Goal: Task Accomplishment & Management: Use online tool/utility

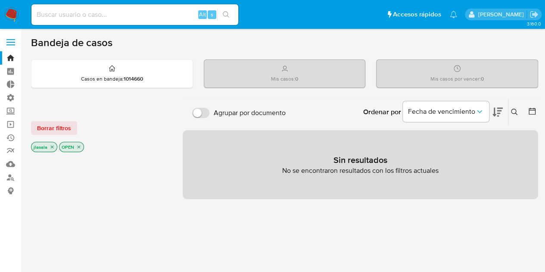
click at [10, 42] on span at bounding box center [10, 42] width 9 height 1
click at [0, 0] on input "checkbox" at bounding box center [0, 0] width 0 height 0
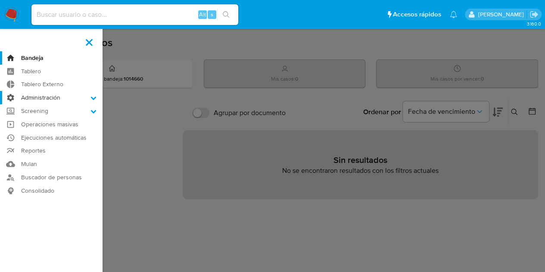
click at [92, 99] on icon at bounding box center [93, 98] width 6 height 6
click at [0, 0] on input "Administración" at bounding box center [0, 0] width 0 height 0
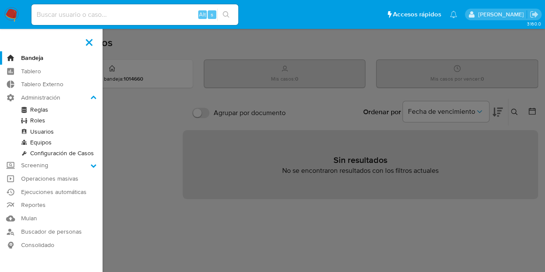
click at [78, 153] on link "Configuración de Casos" at bounding box center [51, 153] width 102 height 11
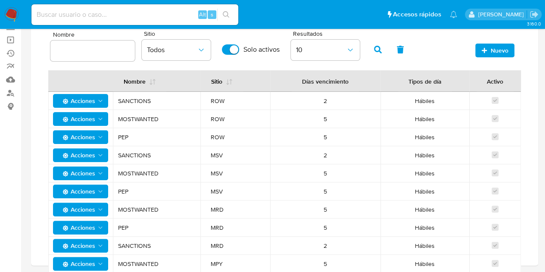
scroll to position [71, 0]
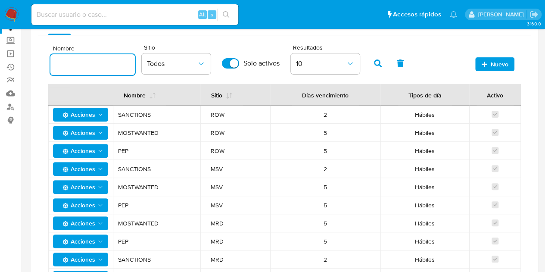
click at [99, 62] on input "text" at bounding box center [92, 64] width 84 height 11
type input "vinculado"
click at [375, 65] on icon "button" at bounding box center [378, 63] width 8 height 8
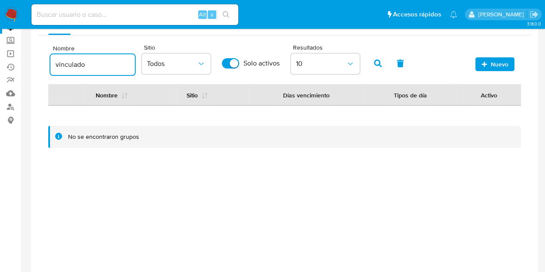
click at [101, 65] on input "vinculado" at bounding box center [92, 64] width 84 height 11
drag, startPoint x: 28, startPoint y: 47, endPoint x: 18, endPoint y: 42, distance: 11.6
click at [18, 42] on section "Bandeja Tablero Tablero Externo Administración Reglas Roles Usuarios Equipos Co…" at bounding box center [272, 122] width 545 height 386
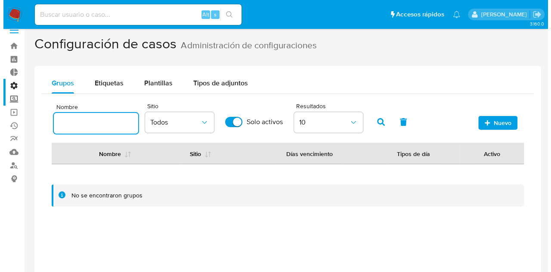
scroll to position [0, 0]
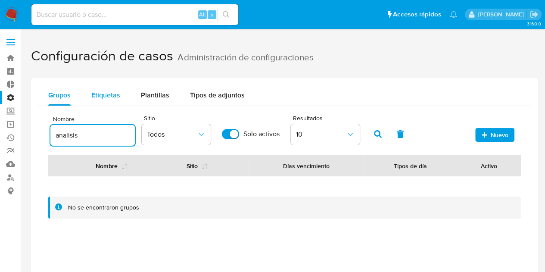
type input "analisis"
click at [112, 91] on span "Etiquetas" at bounding box center [105, 95] width 29 height 10
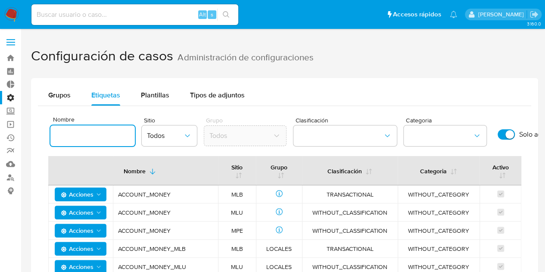
click at [100, 137] on input at bounding box center [92, 135] width 84 height 11
click at [184, 136] on icon "site" at bounding box center [187, 135] width 9 height 9
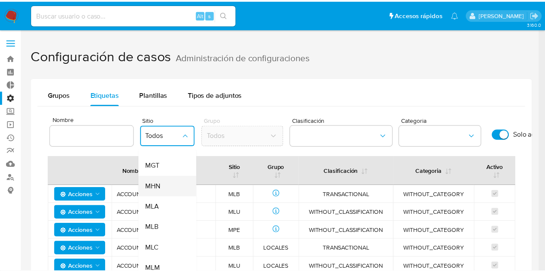
scroll to position [172, 0]
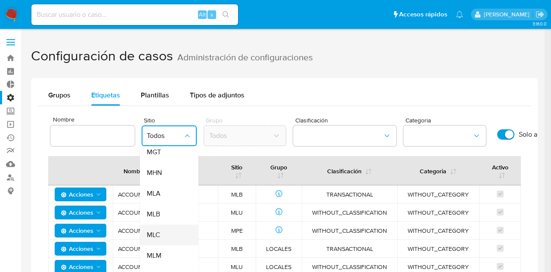
click at [165, 230] on div "MLC" at bounding box center [167, 234] width 40 height 21
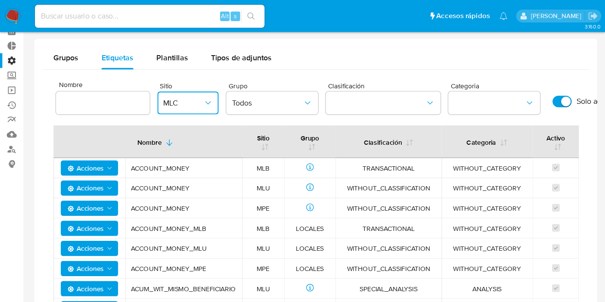
scroll to position [43, 0]
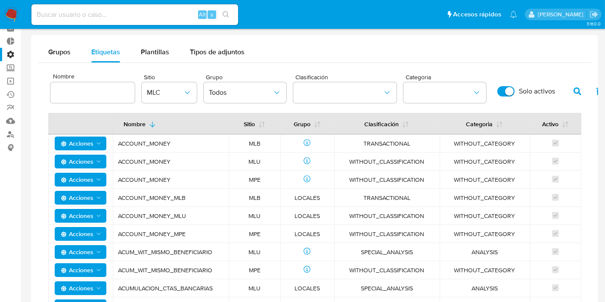
drag, startPoint x: 551, startPoint y: 0, endPoint x: 374, endPoint y: 42, distance: 181.5
click at [374, 42] on div "Grupos Etiquetas Plantillas Tipos de adjuntos" at bounding box center [314, 52] width 553 height 21
click at [551, 88] on icon "button" at bounding box center [578, 91] width 8 height 8
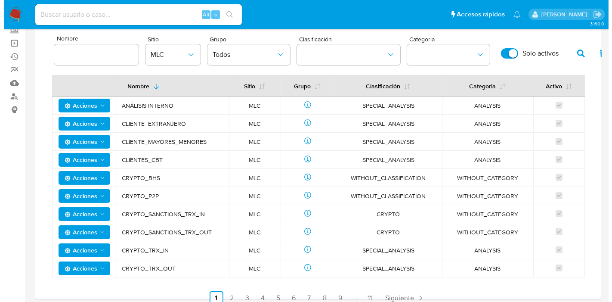
scroll to position [66, 0]
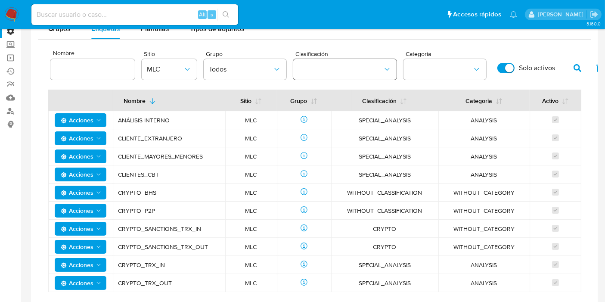
click at [335, 70] on button "classification" at bounding box center [344, 69] width 103 height 21
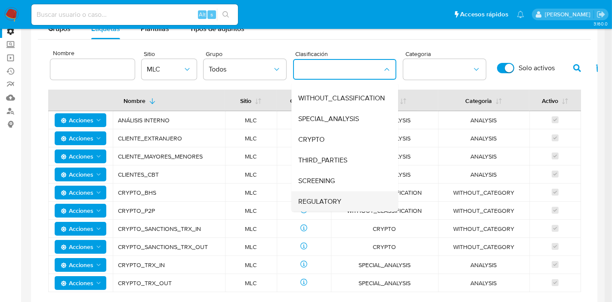
scroll to position [0, 0]
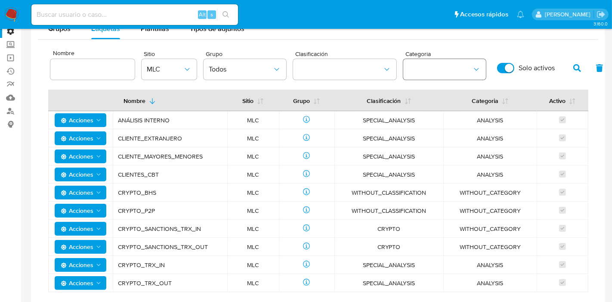
click at [478, 68] on icon "category" at bounding box center [476, 69] width 9 height 9
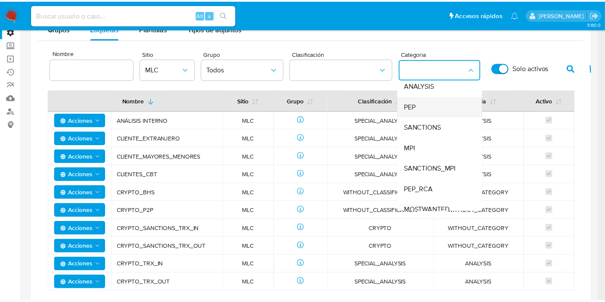
scroll to position [56, 0]
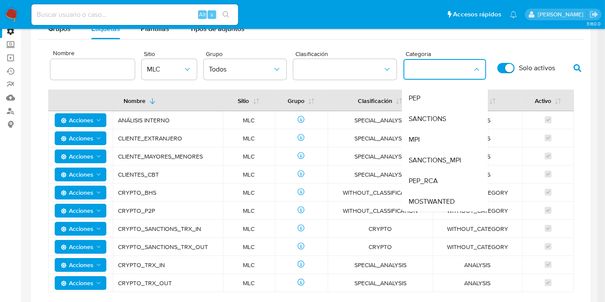
click at [86, 70] on input at bounding box center [92, 69] width 84 height 11
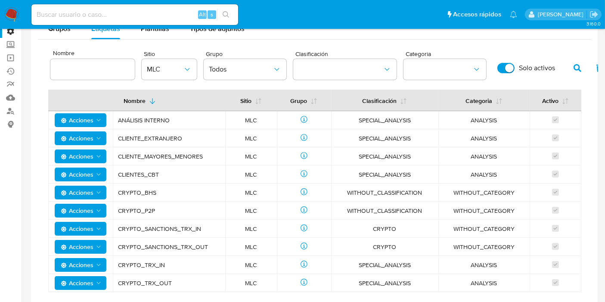
click at [86, 70] on input at bounding box center [92, 69] width 84 height 11
type input "vinculado"
click at [551, 71] on icon "button" at bounding box center [578, 68] width 8 height 8
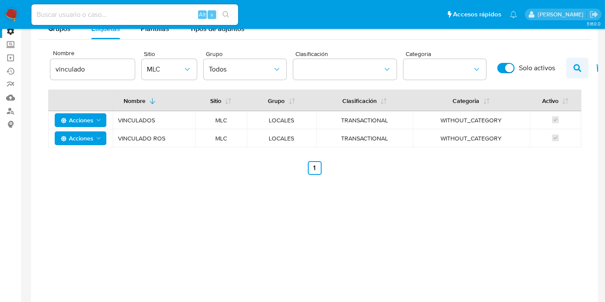
click at [551, 71] on icon "button" at bounding box center [578, 68] width 8 height 8
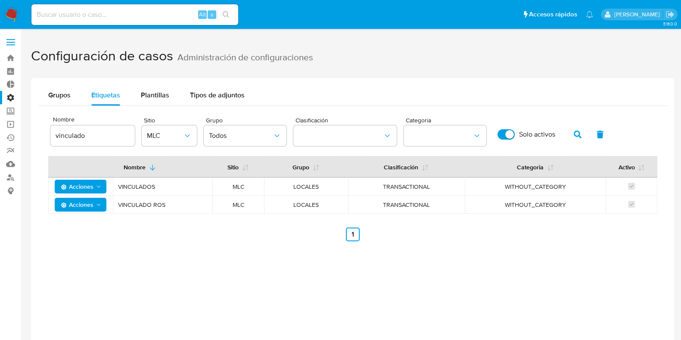
drag, startPoint x: 612, startPoint y: 9, endPoint x: 325, endPoint y: 248, distance: 373.8
click at [325, 248] on div "Grupos Etiquetas Plantillas Tipos de adjuntos Nombre vinculado Sitio MLC Grupo …" at bounding box center [352, 166] width 643 height 177
click at [90, 190] on span "Acciones" at bounding box center [77, 187] width 33 height 14
click at [243, 271] on div "Grupos Etiquetas Plantillas Tipos de adjuntos Nombre vinculado Sitio MLC Grupo …" at bounding box center [352, 248] width 643 height 340
click at [62, 98] on span "Grupos" at bounding box center [59, 95] width 22 height 10
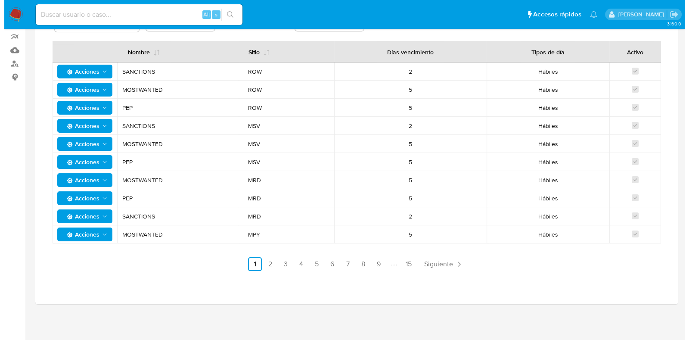
scroll to position [8, 0]
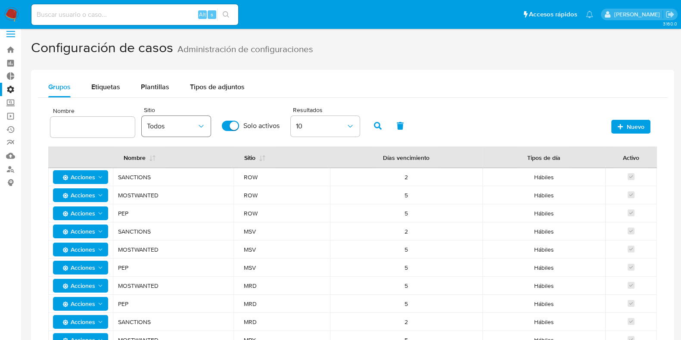
click at [166, 130] on button "Todos" at bounding box center [176, 126] width 69 height 21
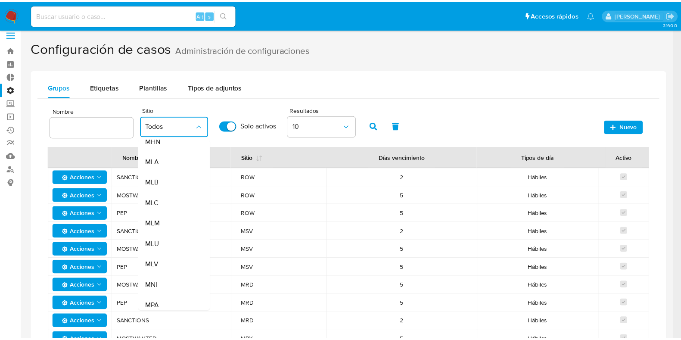
scroll to position [194, 0]
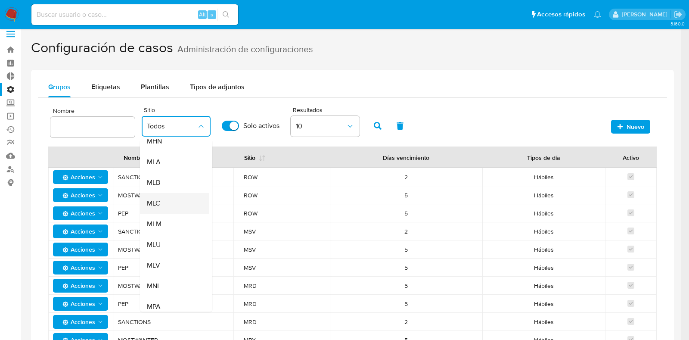
click at [169, 206] on div "MLC" at bounding box center [172, 203] width 50 height 21
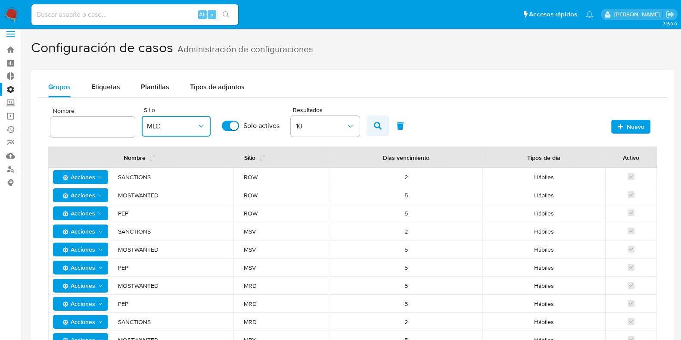
click at [378, 127] on icon "button" at bounding box center [378, 126] width 8 height 8
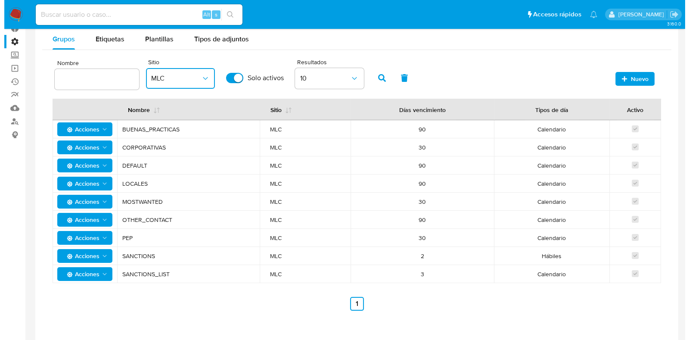
scroll to position [0, 0]
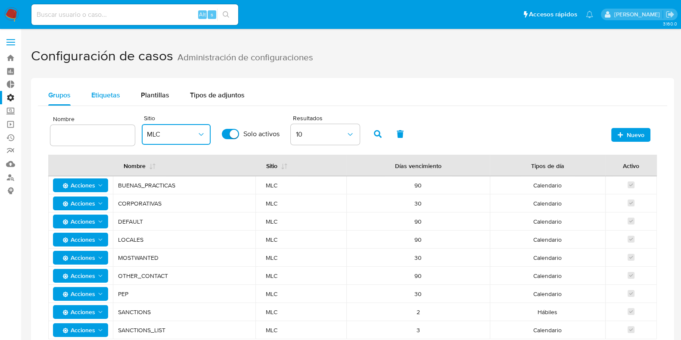
click at [108, 98] on span "Etiquetas" at bounding box center [105, 95] width 29 height 10
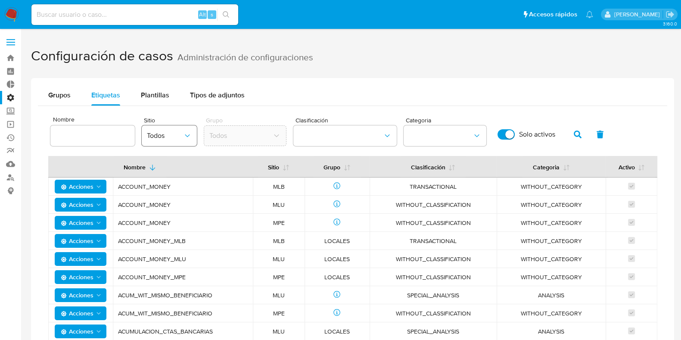
click at [185, 131] on icon "site" at bounding box center [187, 135] width 9 height 9
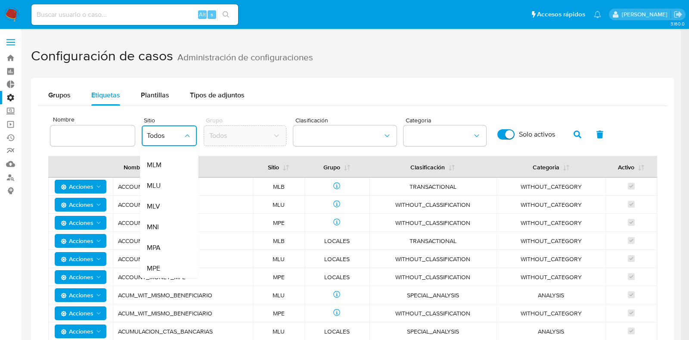
scroll to position [178, 0]
click at [169, 218] on div "MLC" at bounding box center [167, 228] width 40 height 21
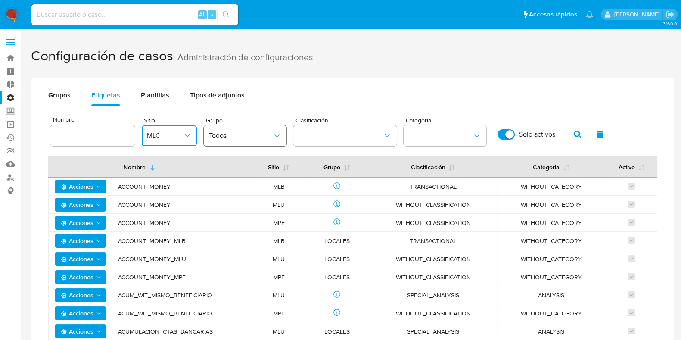
click at [223, 136] on span "Todos" at bounding box center [241, 135] width 64 height 9
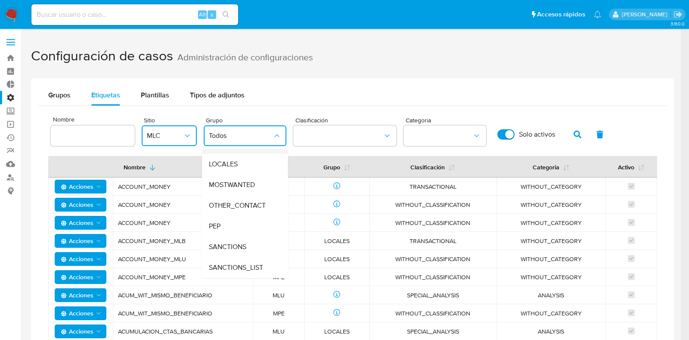
scroll to position [0, 0]
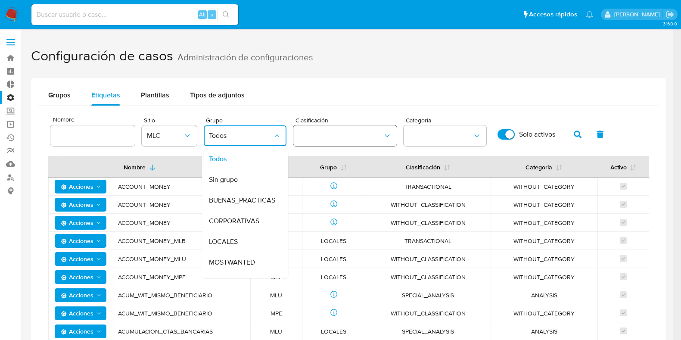
click at [381, 126] on button "classification" at bounding box center [344, 135] width 103 height 21
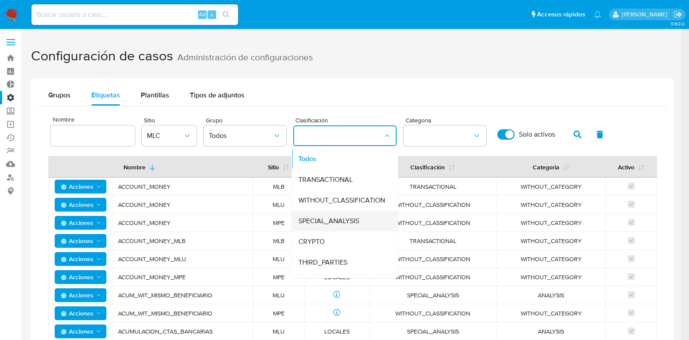
scroll to position [36, 0]
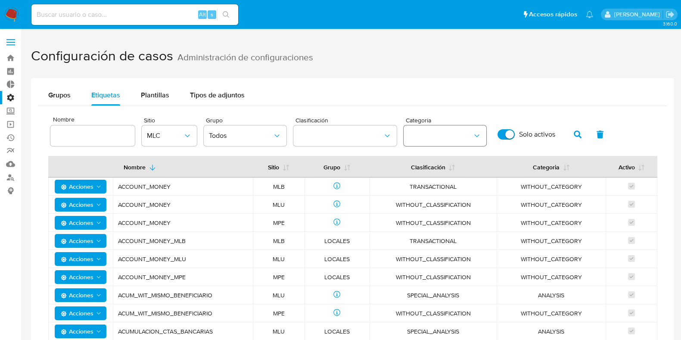
click at [438, 135] on button "category" at bounding box center [444, 135] width 83 height 21
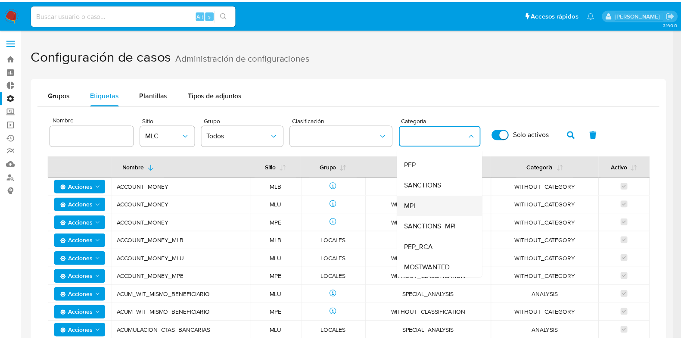
scroll to position [0, 0]
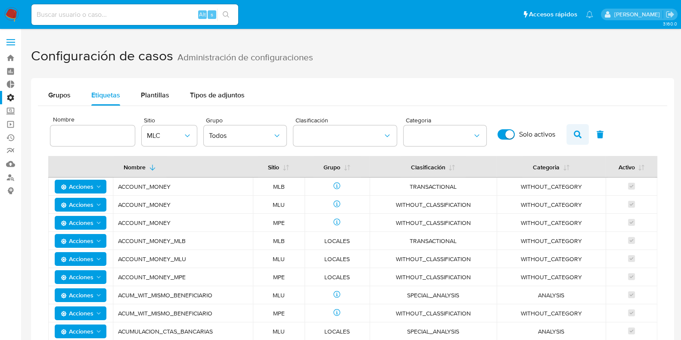
click at [551, 134] on button "button" at bounding box center [577, 134] width 22 height 21
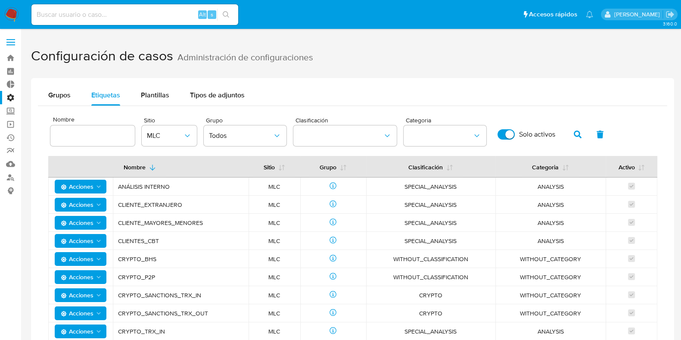
click at [87, 184] on span "Acciones" at bounding box center [77, 187] width 33 height 14
click at [95, 208] on button "Ver registros" at bounding box center [81, 208] width 78 height 21
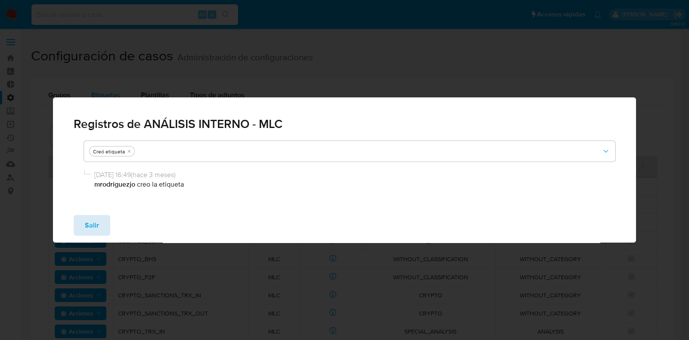
click at [97, 227] on span "Salir" at bounding box center [92, 225] width 14 height 19
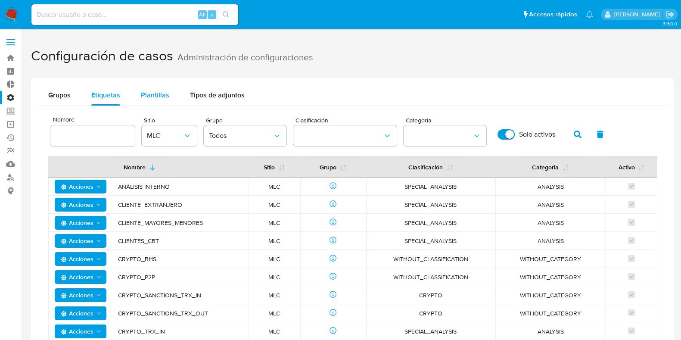
click at [165, 100] on div "Plantillas" at bounding box center [155, 95] width 28 height 21
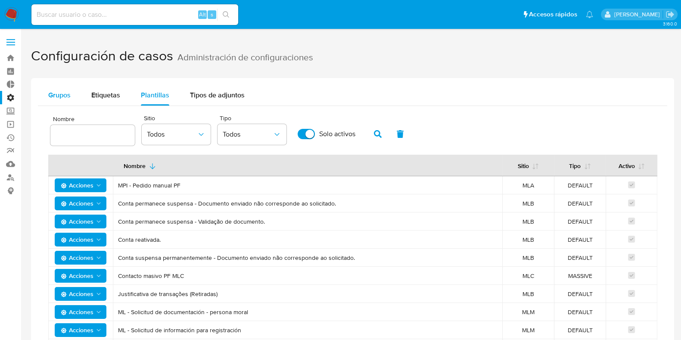
click at [71, 92] on button "Grupos" at bounding box center [59, 95] width 43 height 21
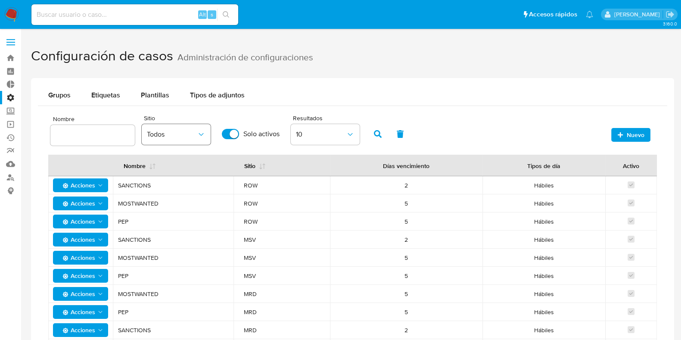
click at [183, 136] on span "Todos" at bounding box center [172, 134] width 50 height 9
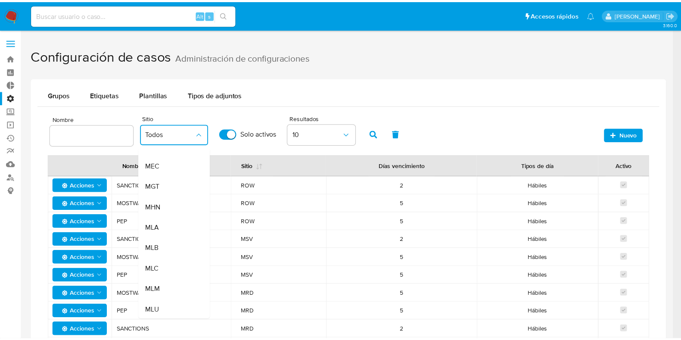
scroll to position [138, 0]
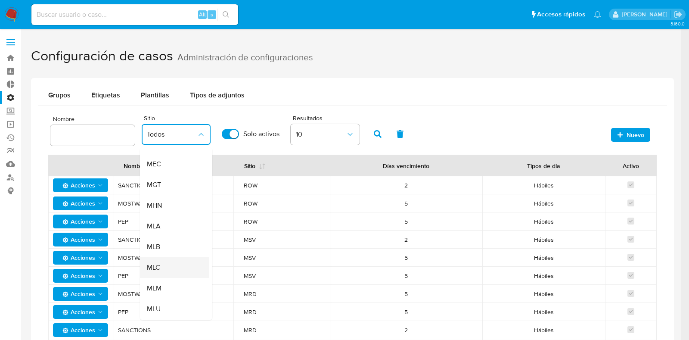
click at [160, 269] on div "MLC" at bounding box center [172, 267] width 50 height 21
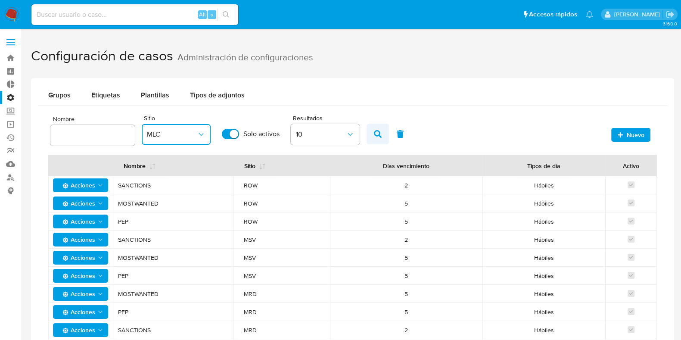
click at [380, 136] on button "button" at bounding box center [377, 134] width 22 height 21
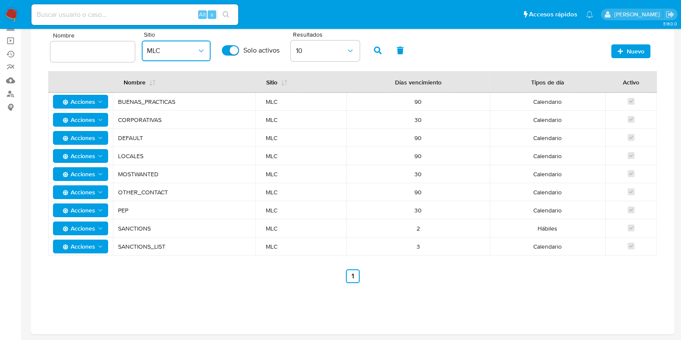
scroll to position [0, 0]
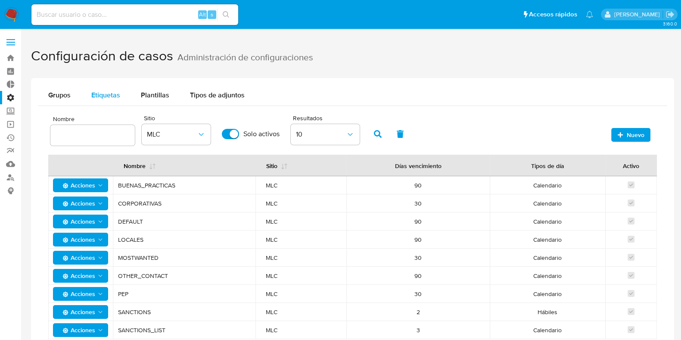
click at [102, 94] on span "Etiquetas" at bounding box center [105, 95] width 29 height 10
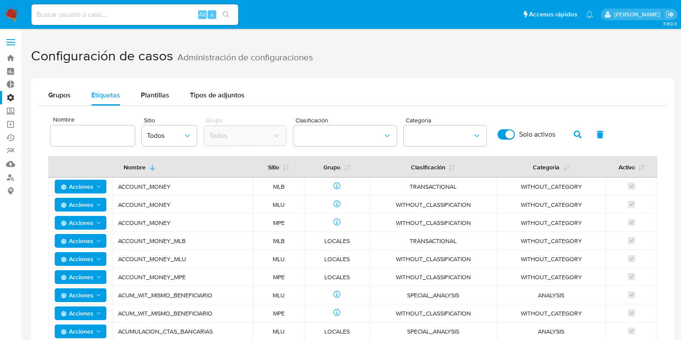
click at [108, 134] on input at bounding box center [92, 135] width 84 height 11
type input "vinculado"
click at [551, 130] on icon "button" at bounding box center [578, 134] width 8 height 8
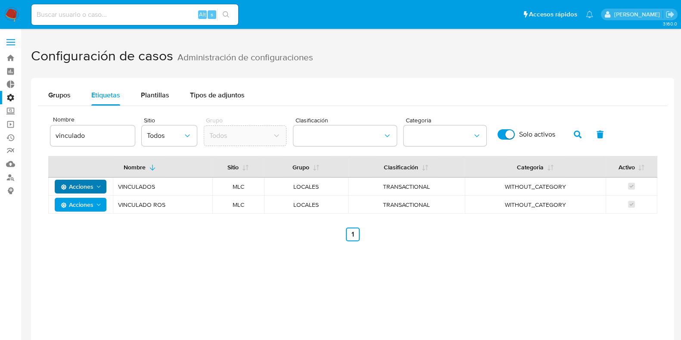
click at [96, 183] on icon "Acciones" at bounding box center [98, 186] width 7 height 7
click at [88, 209] on button "Ver registros" at bounding box center [81, 208] width 78 height 21
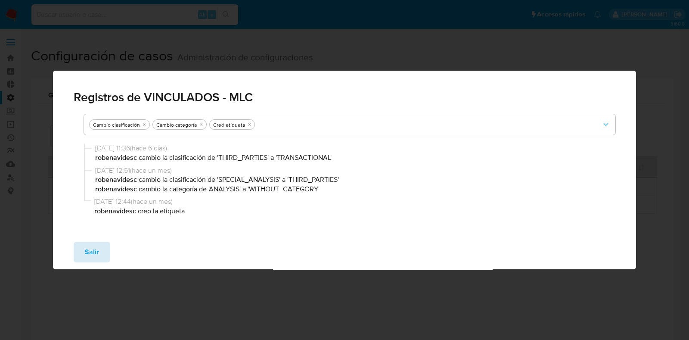
click at [93, 251] on span "Salir" at bounding box center [92, 251] width 14 height 19
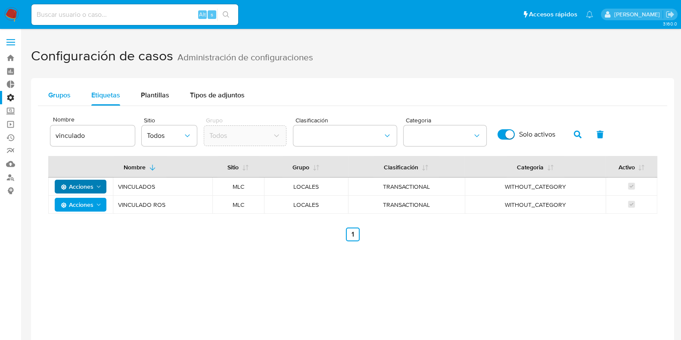
click at [64, 98] on span "Grupos" at bounding box center [59, 95] width 22 height 10
